Goal: Transaction & Acquisition: Subscribe to service/newsletter

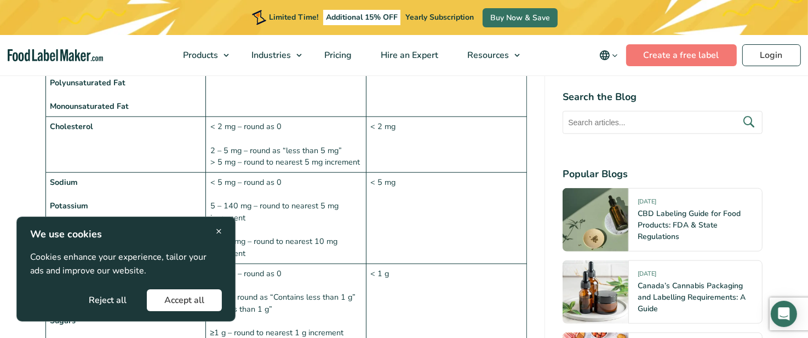
scroll to position [999, 0]
click at [219, 231] on span "×" at bounding box center [219, 231] width 6 height 15
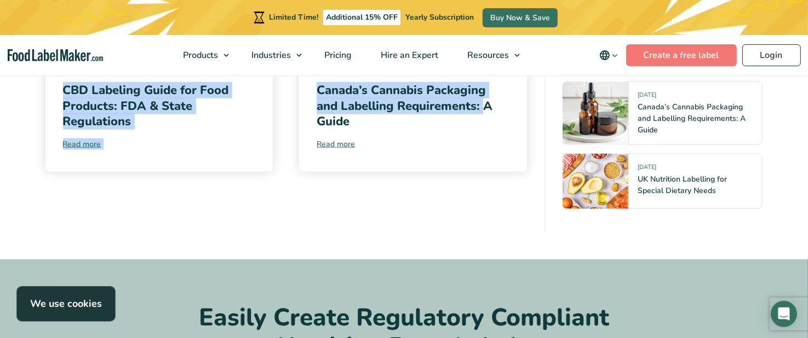
scroll to position [4527, 0]
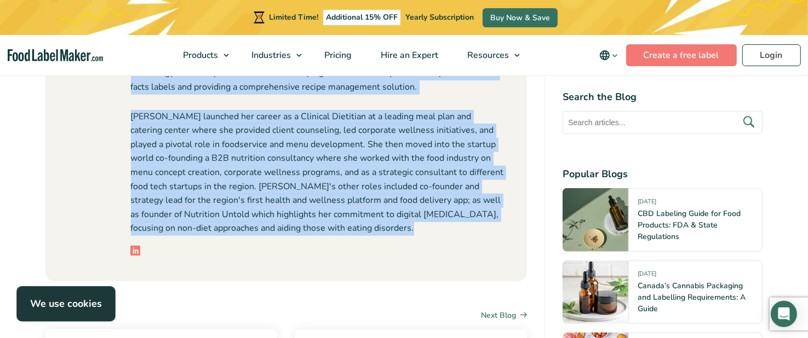
drag, startPoint x: 42, startPoint y: 120, endPoint x: 524, endPoint y: 155, distance: 483.7
copy div "FDA Rounding Rules Table for Your Nutrition Facts Label The table below outline…"
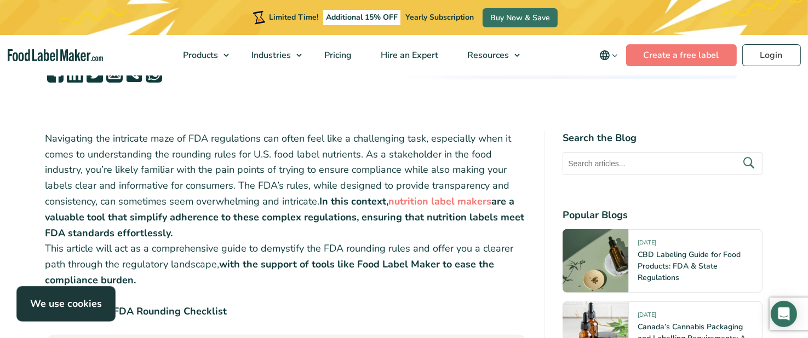
scroll to position [0, 0]
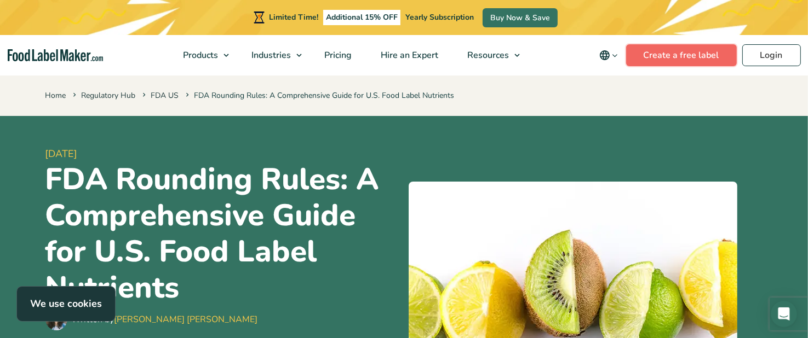
click at [689, 55] on link "Create a free label" at bounding box center [681, 55] width 111 height 22
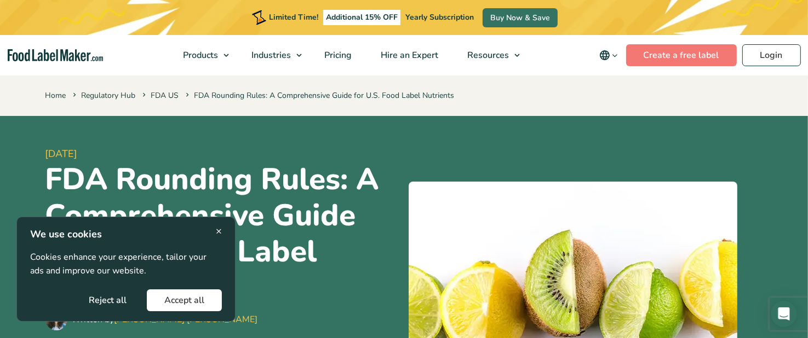
click at [219, 233] on span "×" at bounding box center [219, 231] width 6 height 15
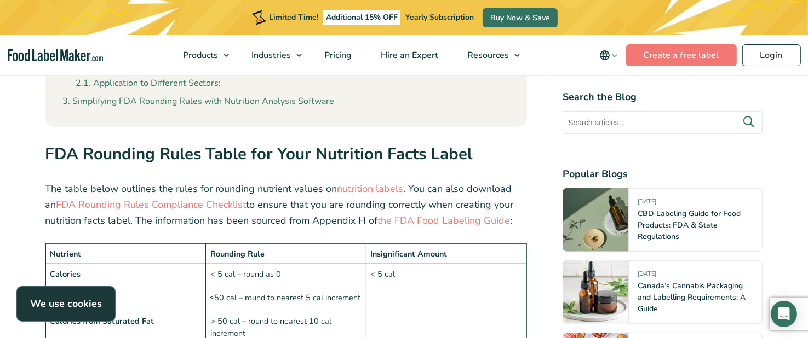
scroll to position [657, 0]
click at [140, 208] on link "FDA Rounding Rules Compliance Checklist" at bounding box center [151, 205] width 190 height 13
